Goal: Task Accomplishment & Management: Manage account settings

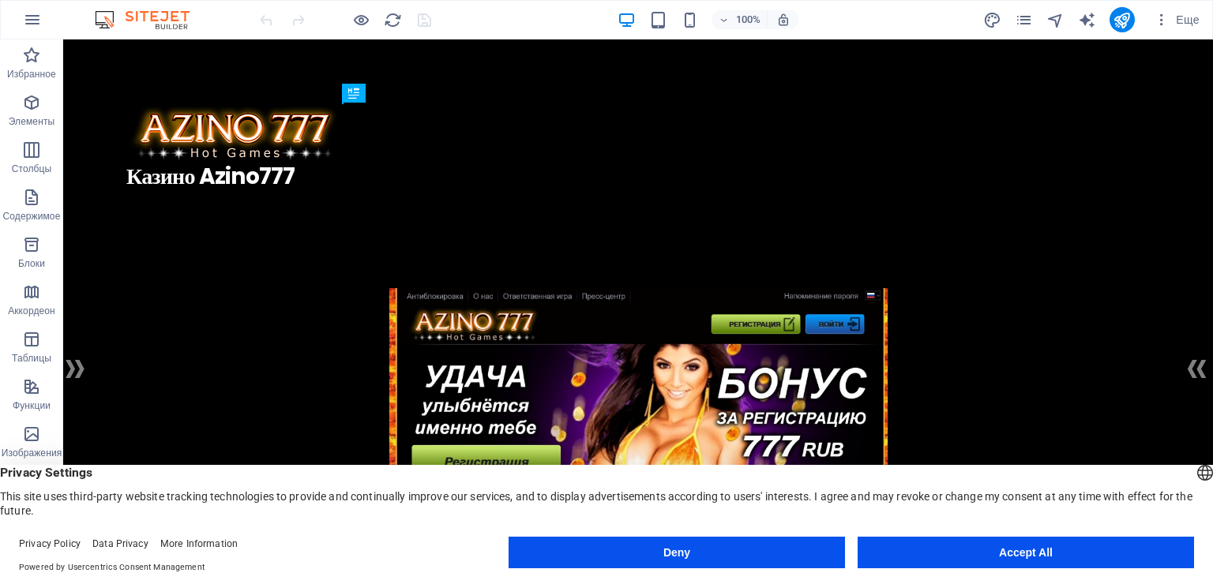
click at [769, 553] on button "Deny" at bounding box center [677, 553] width 336 height 32
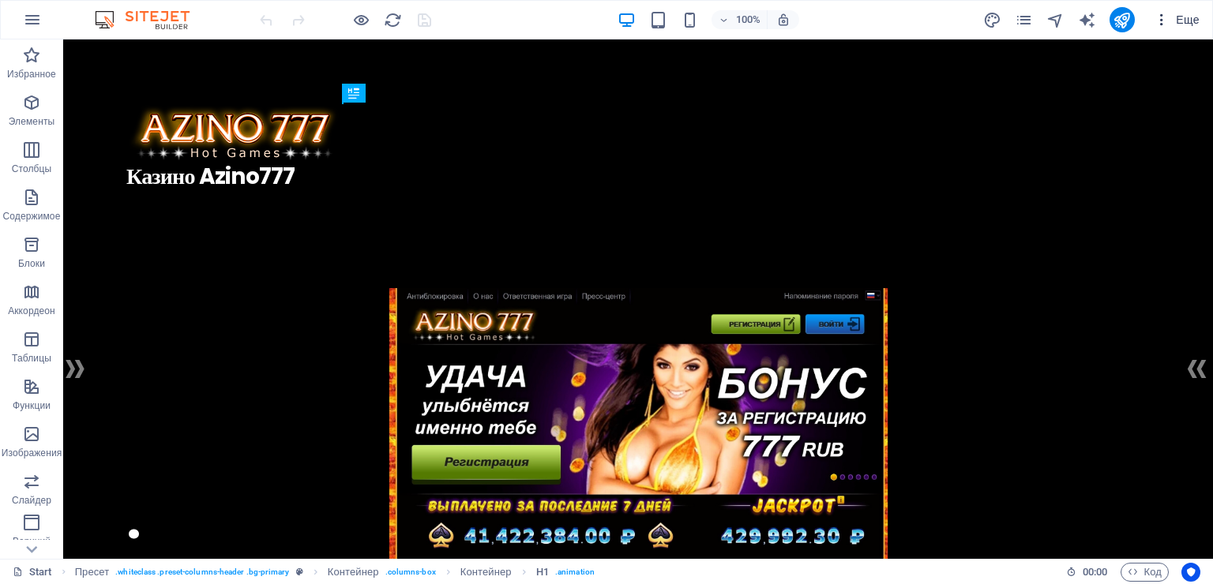
click at [1191, 24] on span "Еще" at bounding box center [1177, 20] width 46 height 16
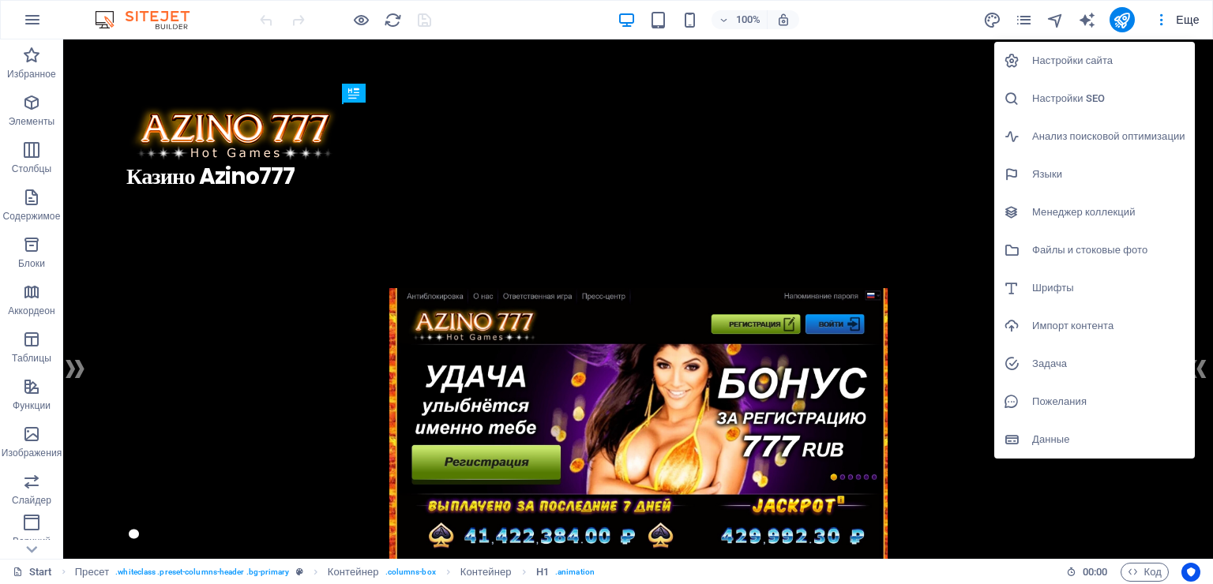
click at [554, 199] on div at bounding box center [606, 292] width 1213 height 584
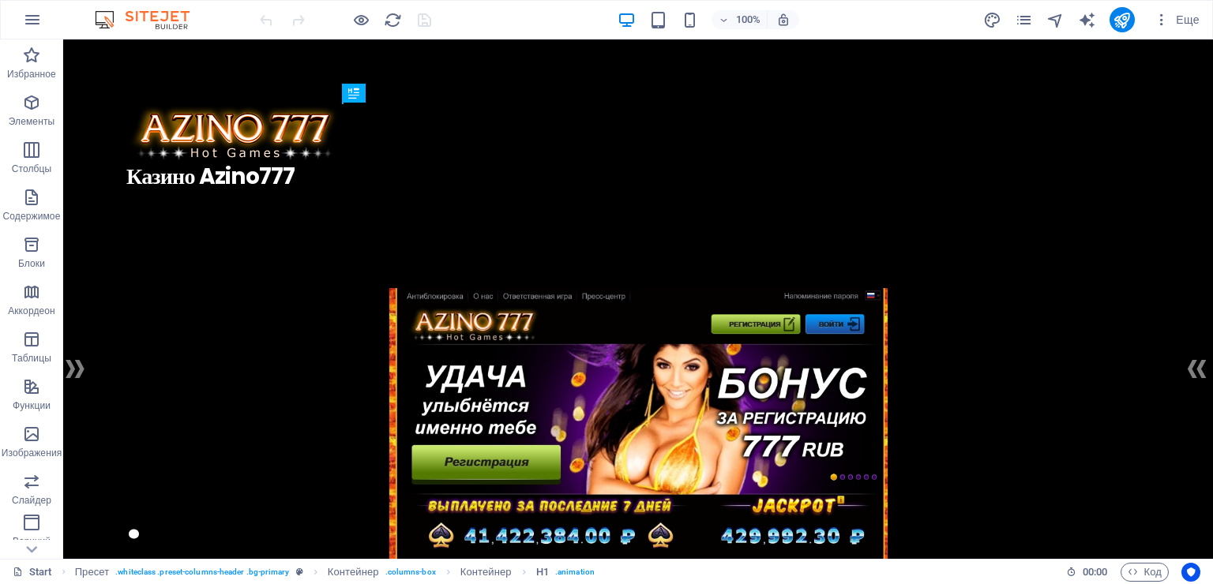
click at [160, 15] on img at bounding box center [150, 19] width 118 height 19
click at [37, 19] on icon "button" at bounding box center [32, 19] width 19 height 19
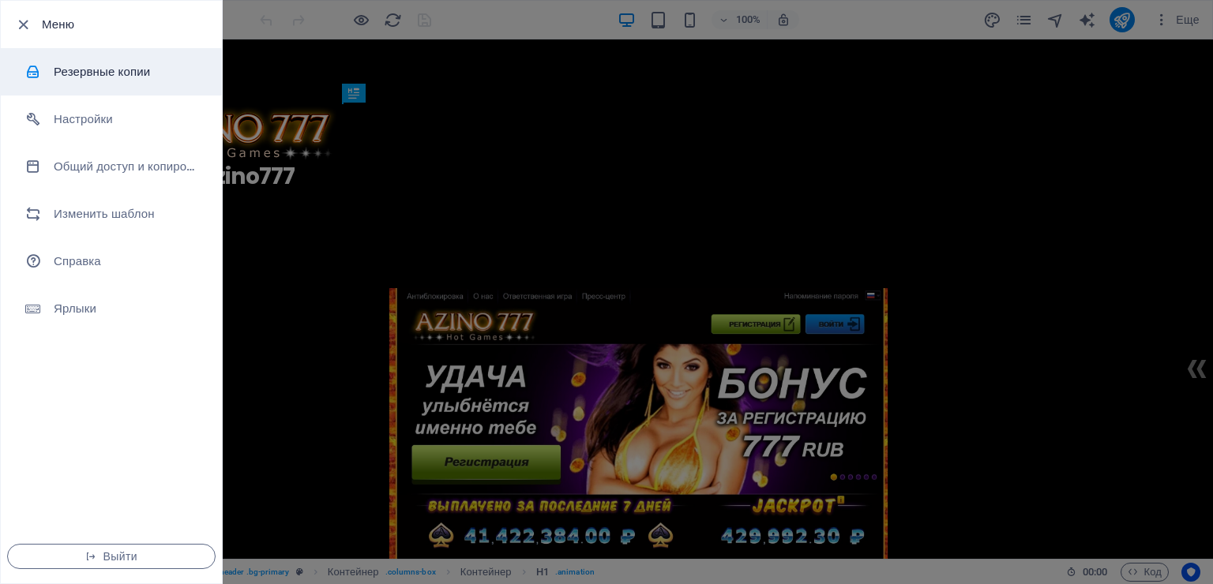
click at [85, 69] on h6 "Резервные копии" at bounding box center [127, 71] width 146 height 19
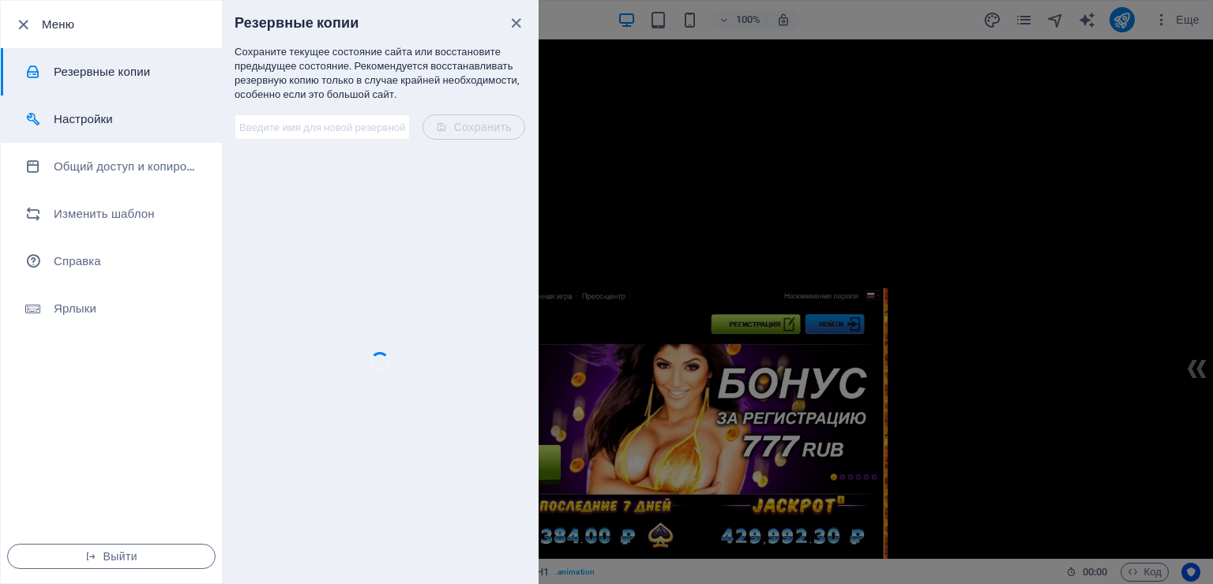
click at [88, 117] on h6 "Настройки" at bounding box center [127, 119] width 146 height 19
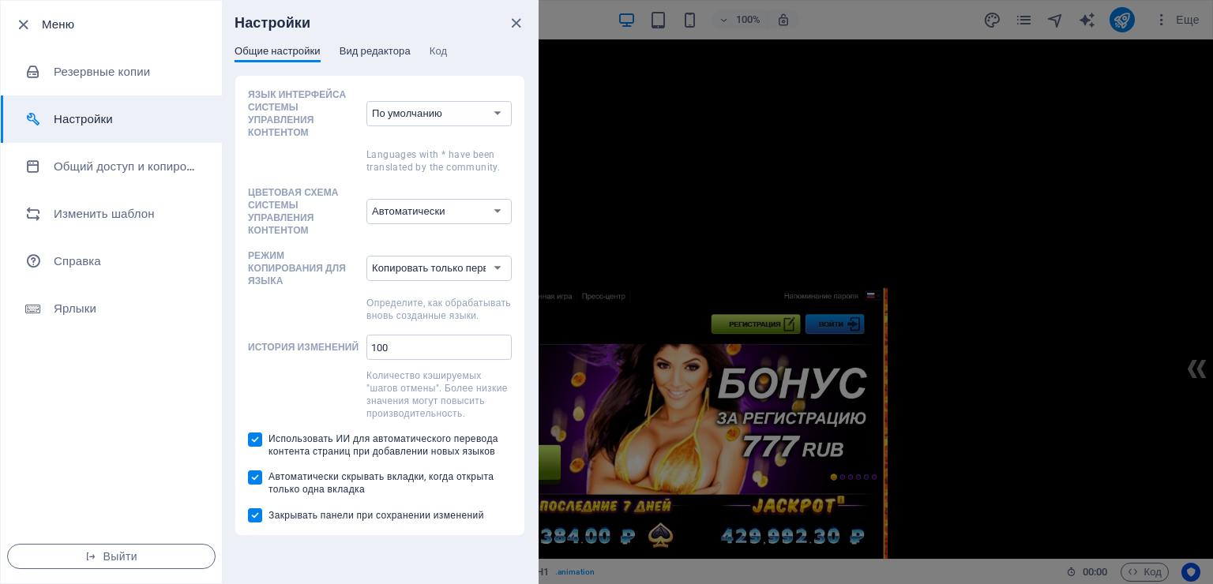
click at [380, 51] on span "Вид редактора" at bounding box center [375, 53] width 71 height 22
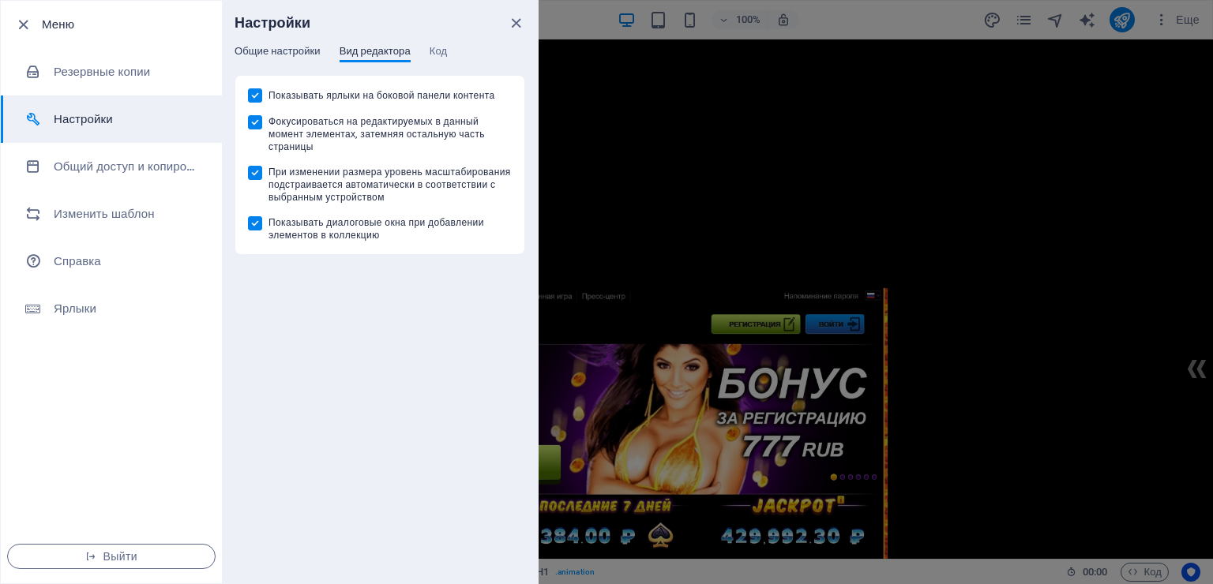
click at [295, 51] on span "Общие настройки" at bounding box center [278, 53] width 86 height 22
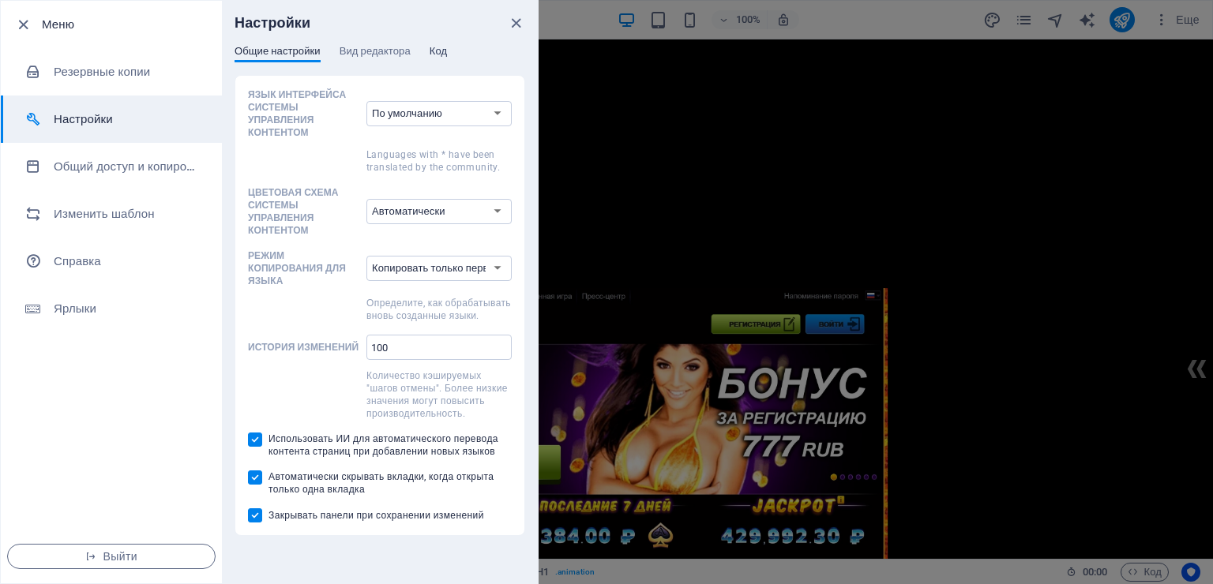
click at [434, 54] on span "Код" at bounding box center [438, 53] width 17 height 22
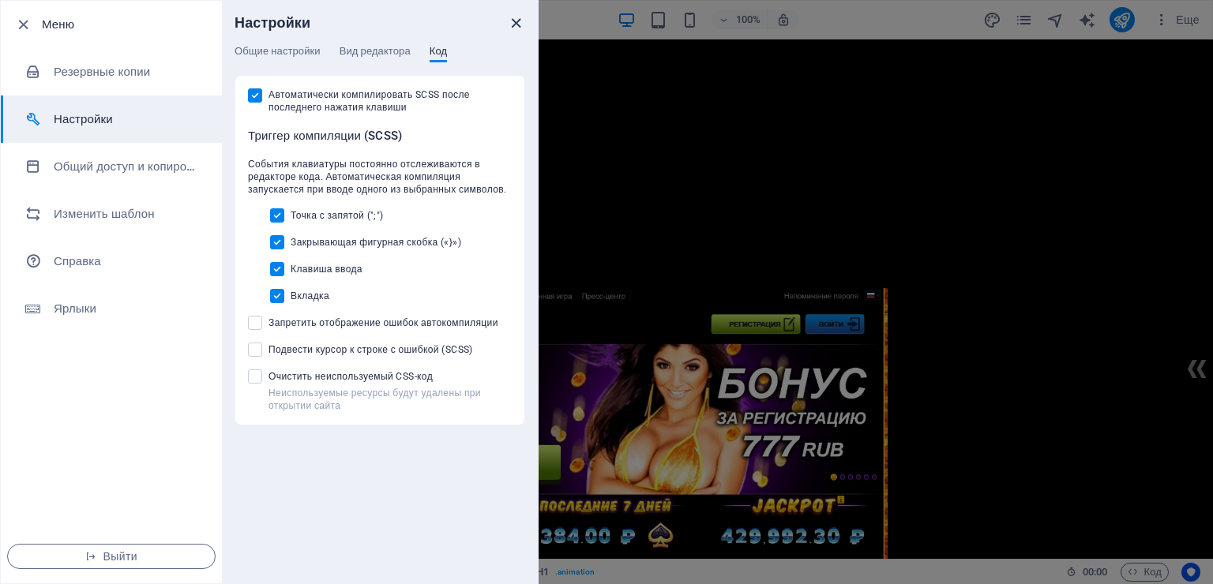
click at [521, 23] on icon "close" at bounding box center [516, 23] width 18 height 18
